Goal: Task Accomplishment & Management: Manage account settings

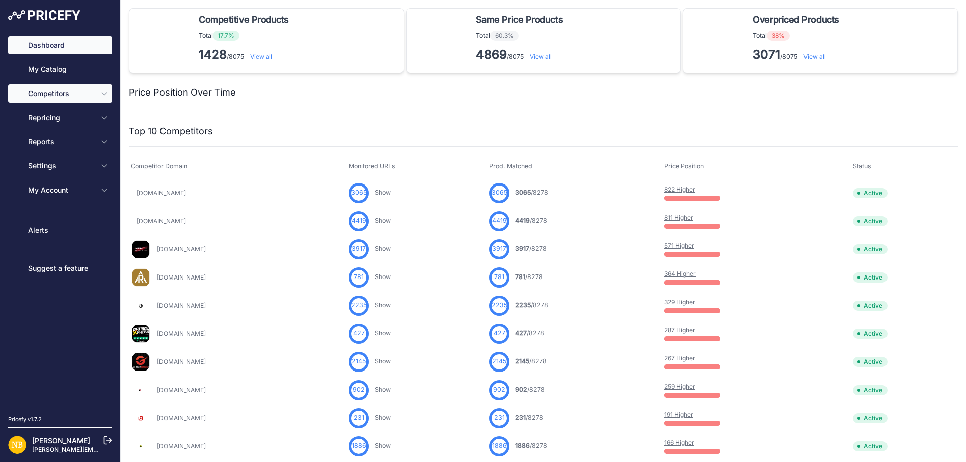
click at [99, 92] on button "Competitors" at bounding box center [60, 94] width 104 height 18
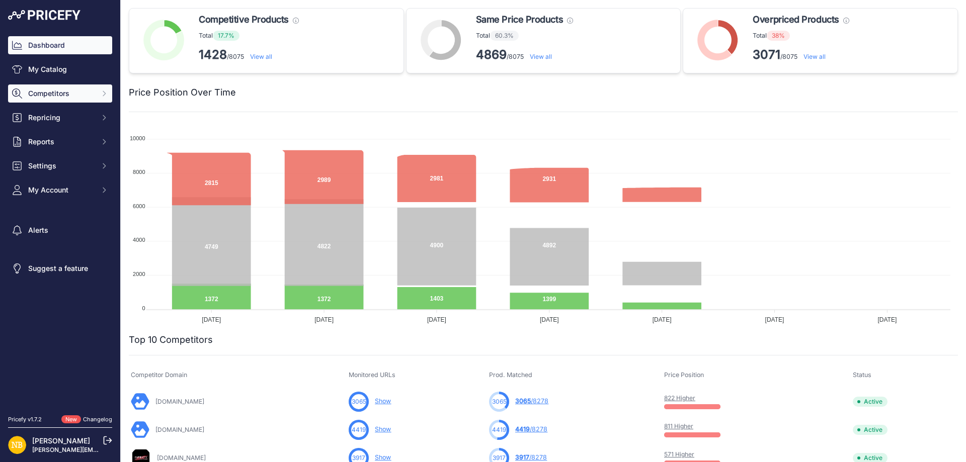
click at [98, 92] on button "Competitors" at bounding box center [60, 94] width 104 height 18
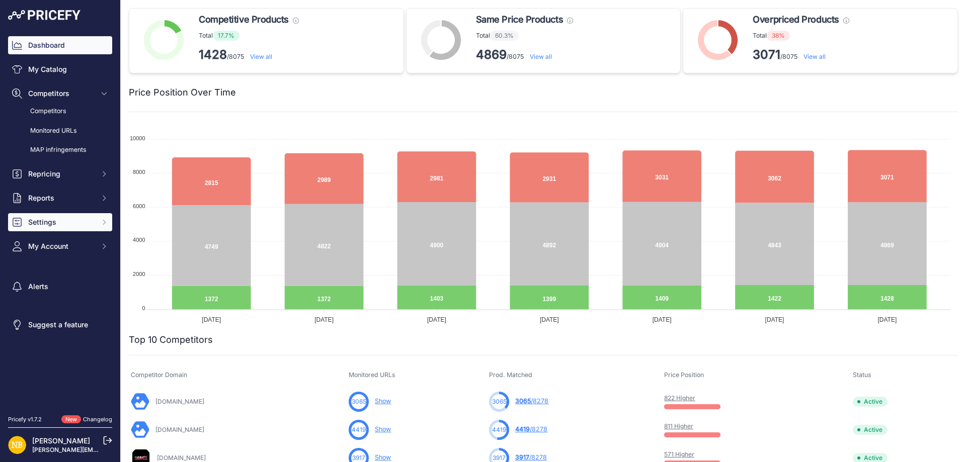
click at [58, 222] on span "Settings" at bounding box center [61, 222] width 66 height 10
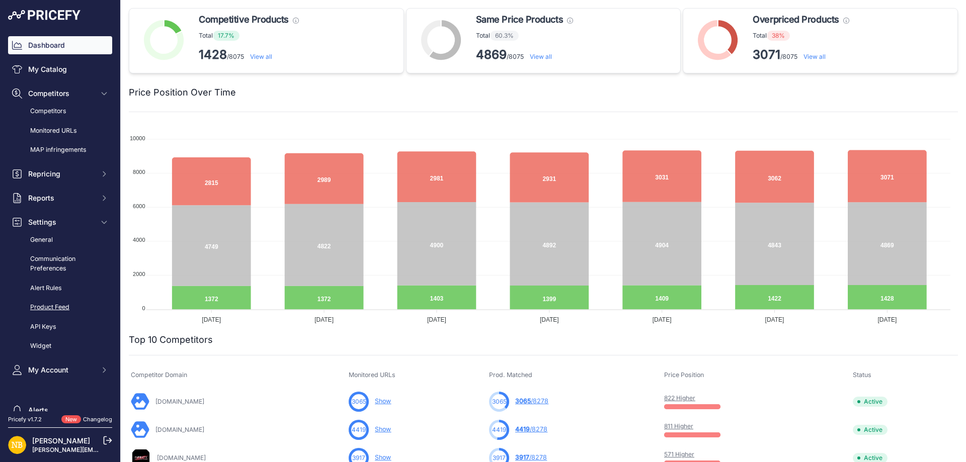
click at [49, 306] on link "Product Feed" at bounding box center [60, 308] width 104 height 18
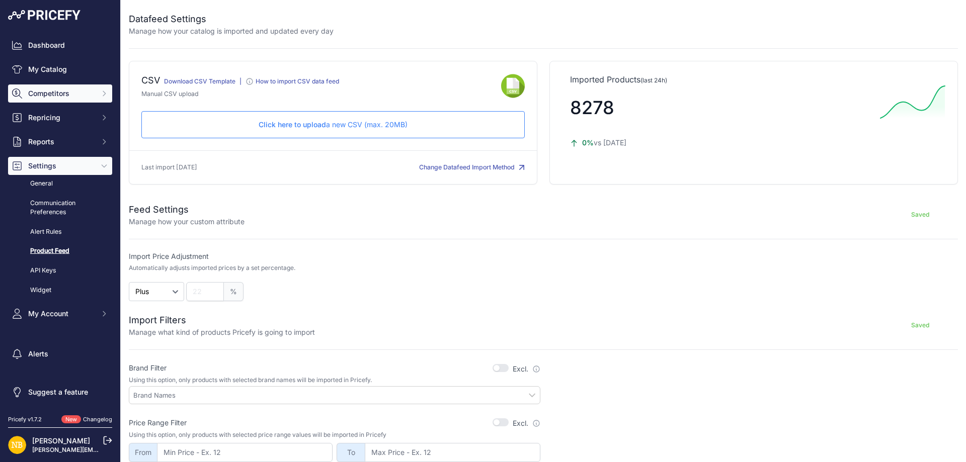
click at [92, 94] on span "Competitors" at bounding box center [61, 94] width 66 height 10
